Goal: Transaction & Acquisition: Purchase product/service

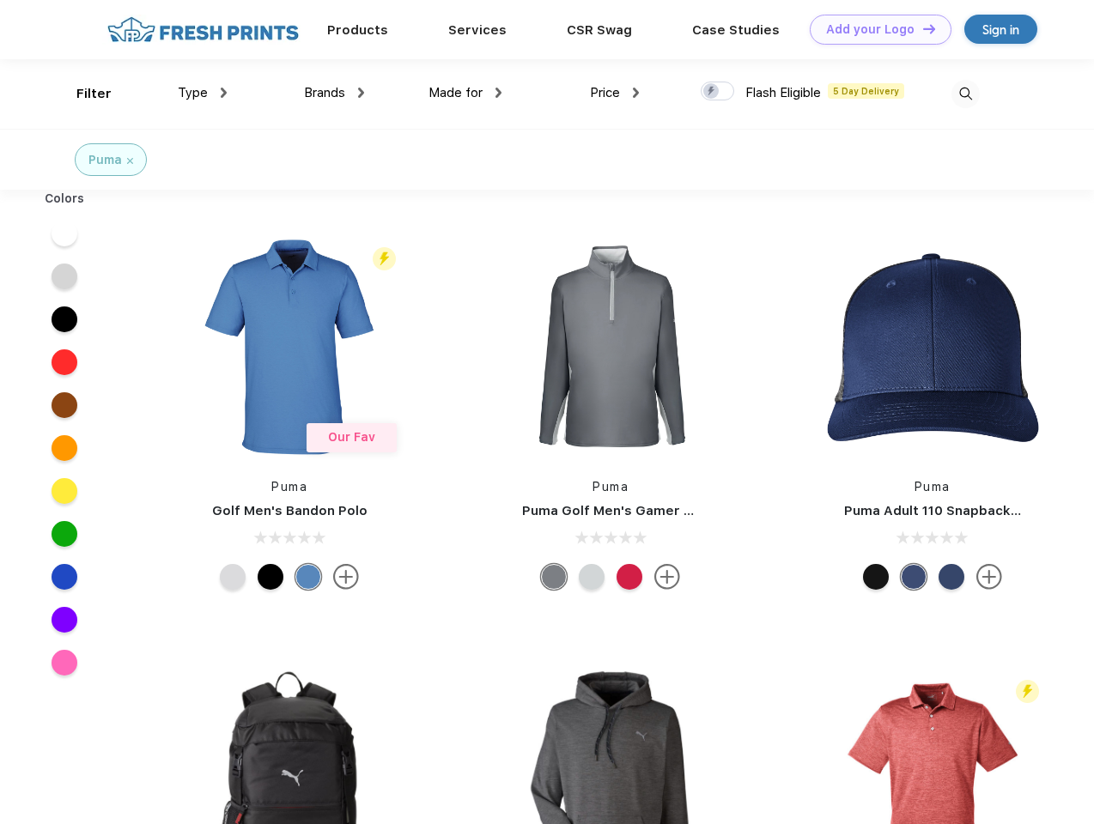
click at [874, 29] on link "Add your Logo Design Tool" at bounding box center [881, 30] width 142 height 30
click at [0, 0] on div "Design Tool" at bounding box center [0, 0] width 0 height 0
click at [921, 28] on link "Add your Logo Design Tool" at bounding box center [881, 30] width 142 height 30
click at [82, 94] on div "Filter" at bounding box center [93, 94] width 35 height 20
click at [203, 93] on span "Type" at bounding box center [193, 92] width 30 height 15
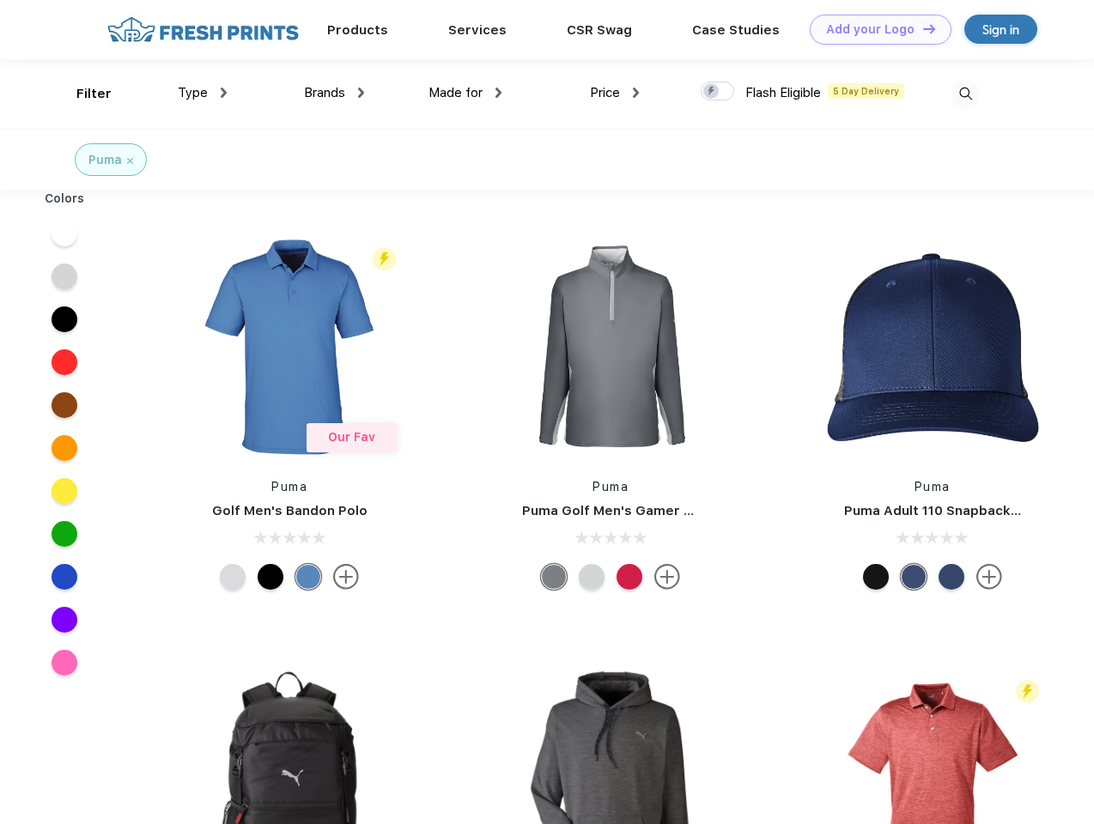
click at [334, 93] on span "Brands" at bounding box center [324, 92] width 41 height 15
click at [465, 93] on span "Made for" at bounding box center [455, 92] width 54 height 15
click at [615, 93] on span "Price" at bounding box center [605, 92] width 30 height 15
click at [718, 92] on div at bounding box center [717, 91] width 33 height 19
click at [712, 92] on input "checkbox" at bounding box center [706, 86] width 11 height 11
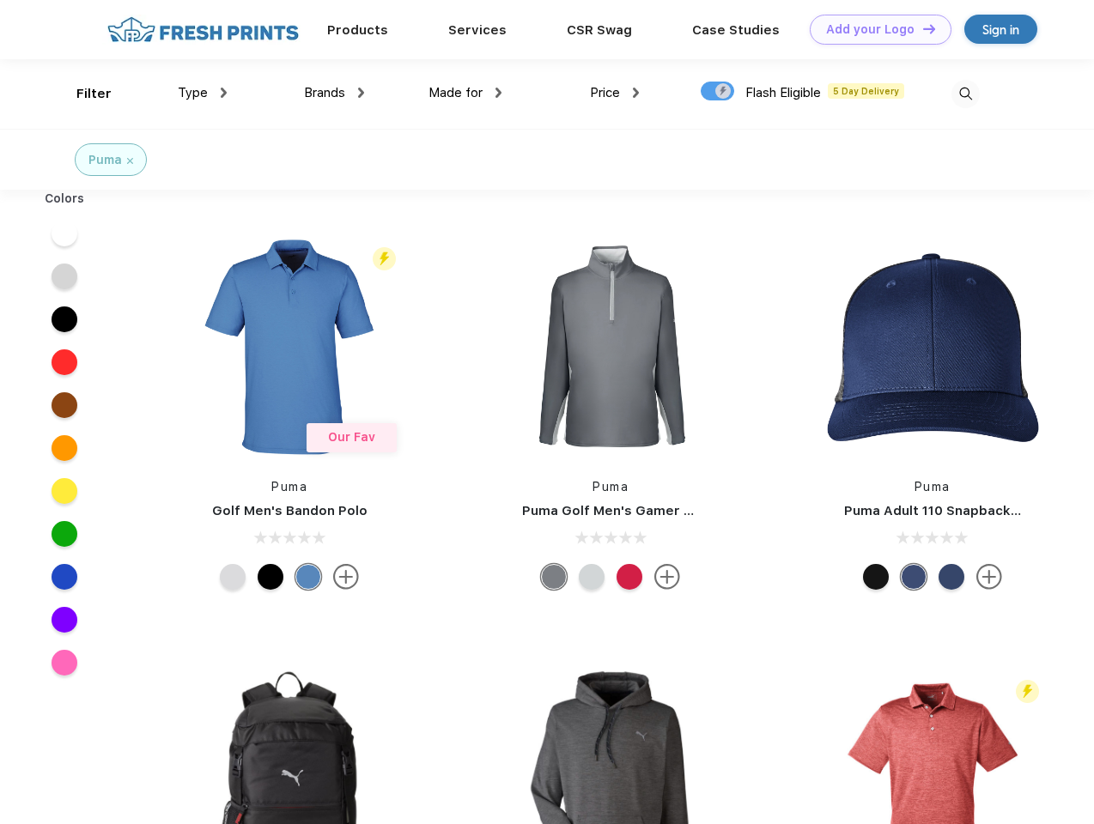
click at [965, 94] on img at bounding box center [965, 94] width 28 height 28
